Goal: Information Seeking & Learning: Learn about a topic

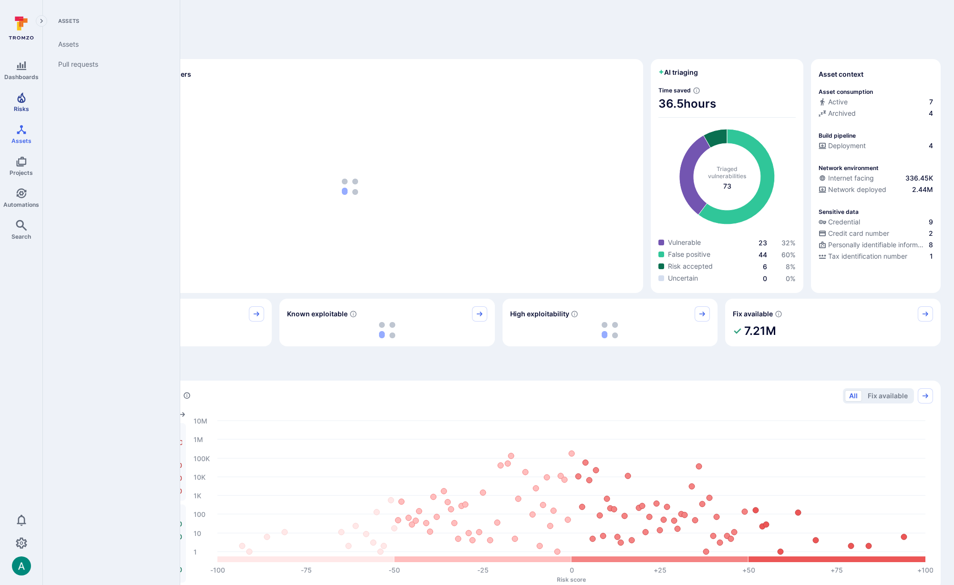
click at [22, 103] on link "Risks" at bounding box center [21, 102] width 42 height 28
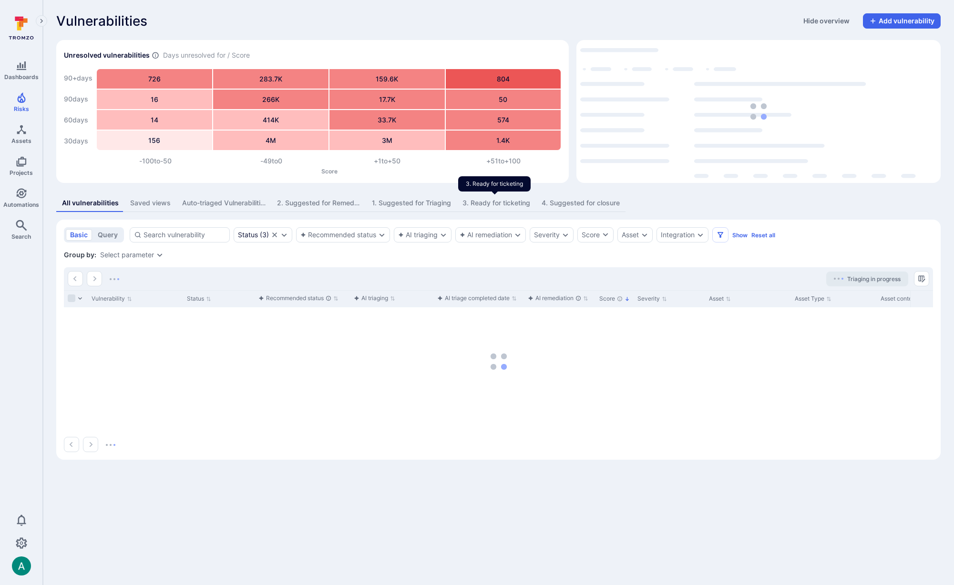
click at [513, 203] on div "3. Ready for ticketing" at bounding box center [496, 203] width 68 height 10
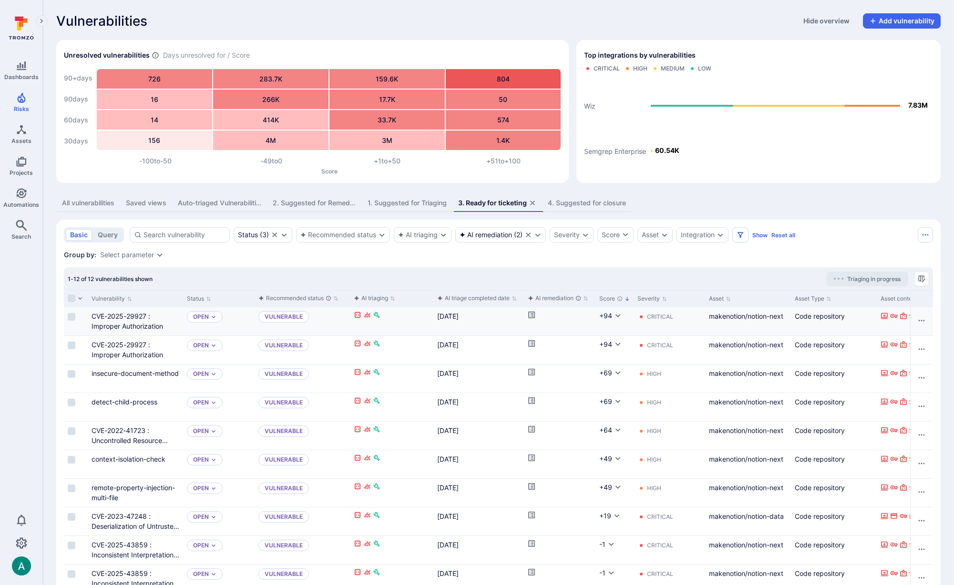
click at [531, 315] on icon "Cell for aiCtx.remediationStatus" at bounding box center [532, 315] width 8 height 8
click at [533, 343] on icon "Cell for aiCtx.remediationStatus" at bounding box center [531, 343] width 7 height 7
click at [533, 372] on icon "Cell for aiCtx.remediationStatus" at bounding box center [531, 372] width 7 height 7
